Goal: Task Accomplishment & Management: Manage account settings

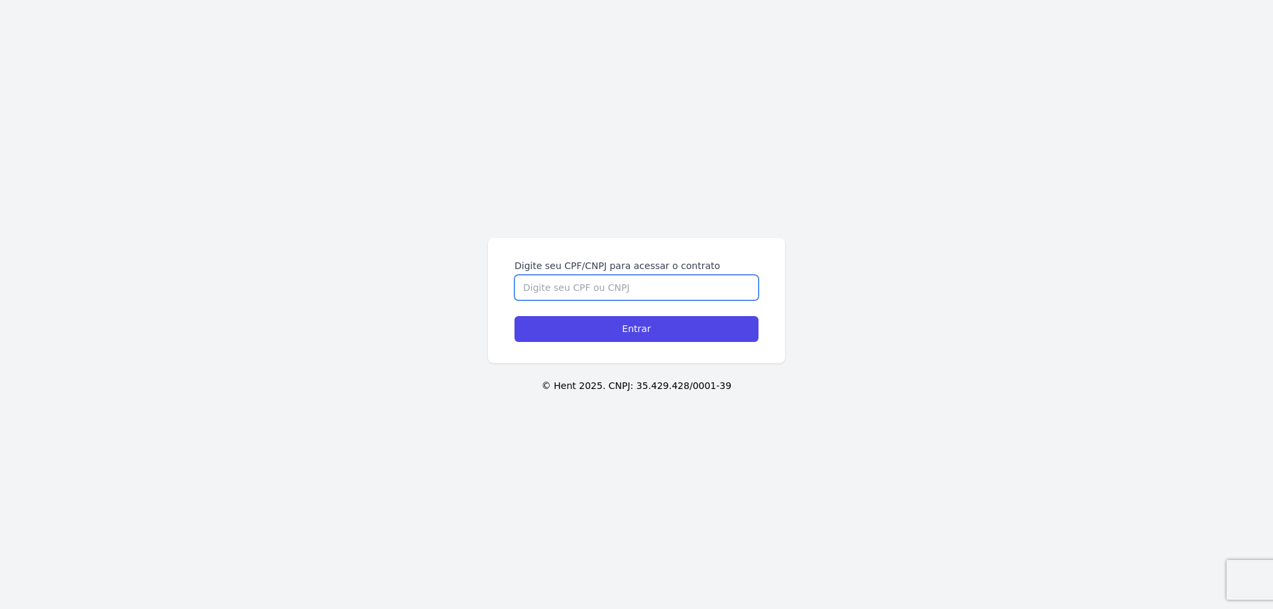
click at [660, 290] on input "Digite seu CPF/CNPJ para acessar o contrato" at bounding box center [636, 287] width 244 height 25
type input "48295770888"
click at [514, 316] on input "Entrar" at bounding box center [636, 329] width 244 height 26
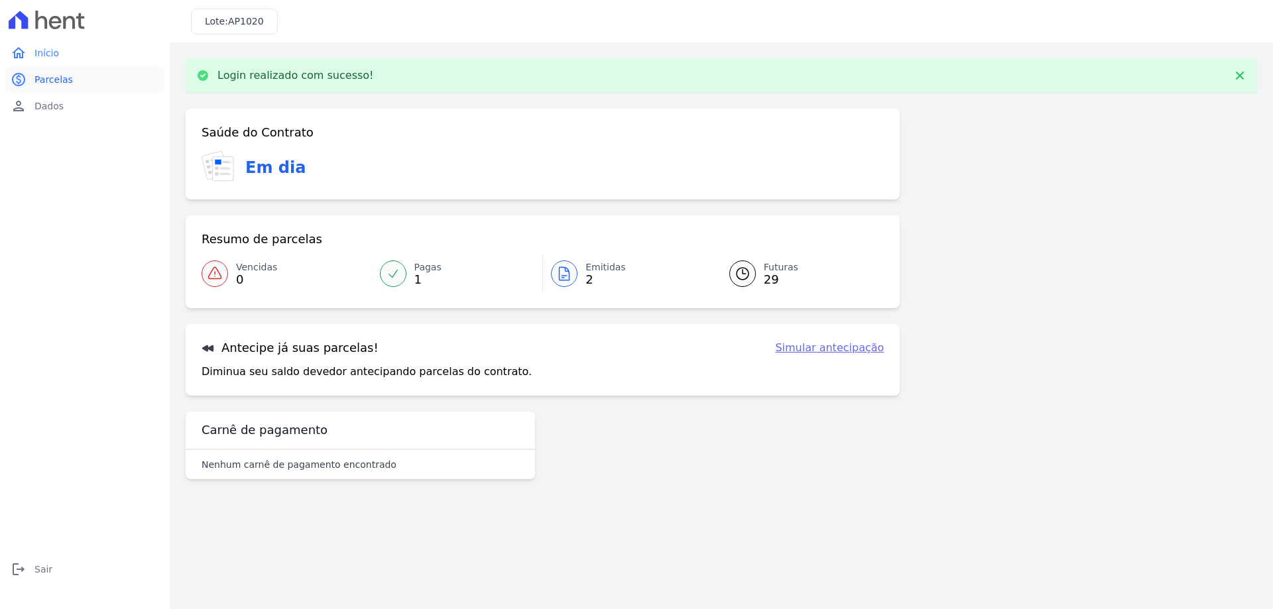
click at [49, 84] on span "Parcelas" at bounding box center [53, 79] width 38 height 13
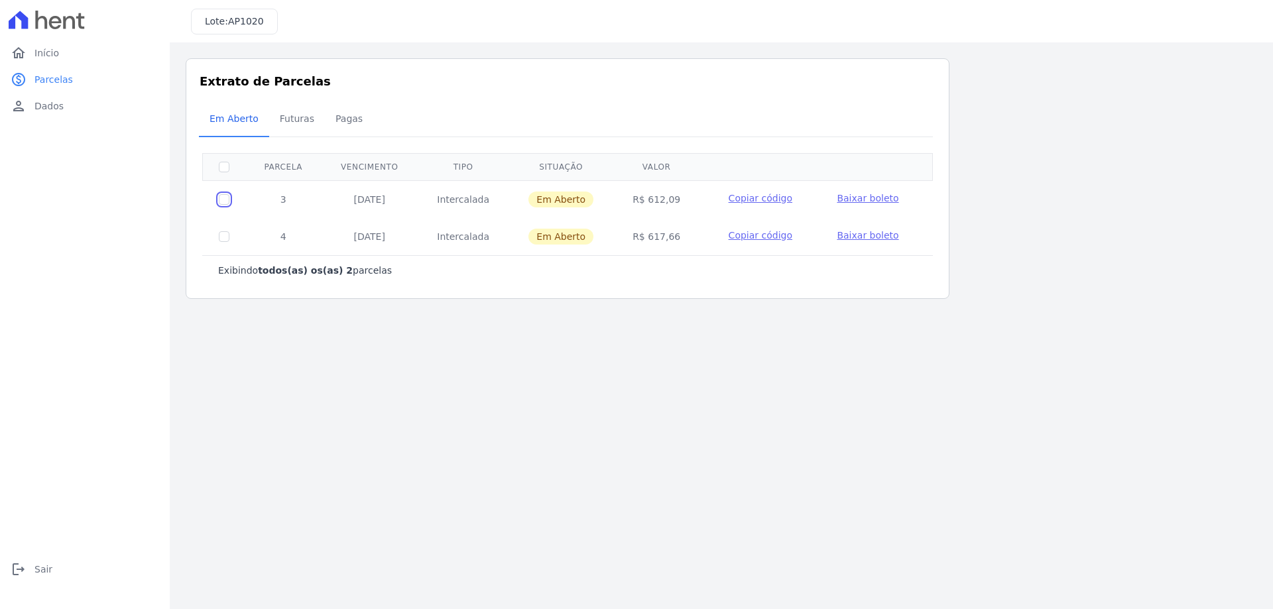
click at [220, 202] on input "checkbox" at bounding box center [224, 199] width 11 height 11
checkbox input "true"
click at [847, 198] on span "Baixar boleto" at bounding box center [868, 198] width 62 height 11
click at [356, 117] on span "Pagas" at bounding box center [348, 118] width 43 height 27
